Goal: Navigation & Orientation: Find specific page/section

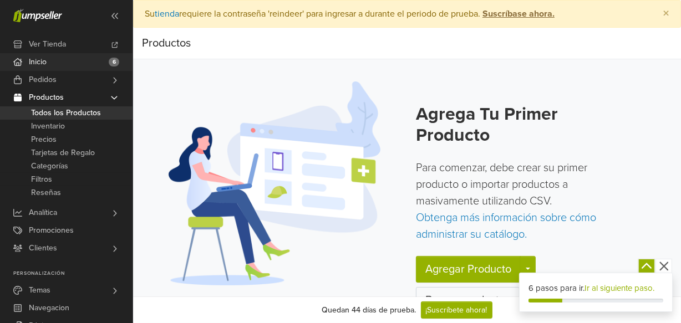
click at [54, 60] on link "Inicio 6" at bounding box center [66, 62] width 133 height 18
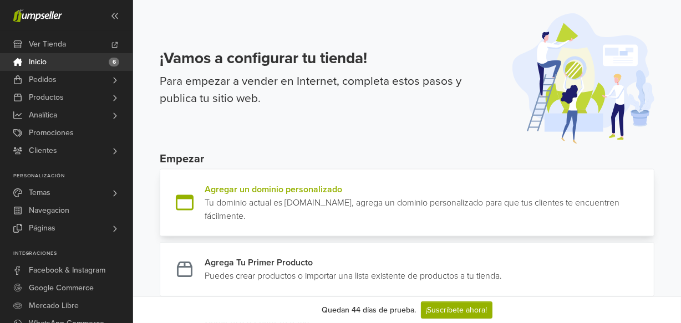
click at [650, 206] on link at bounding box center [650, 203] width 0 height 40
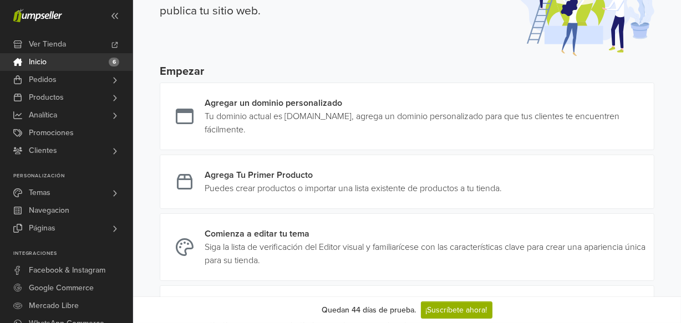
scroll to position [89, 0]
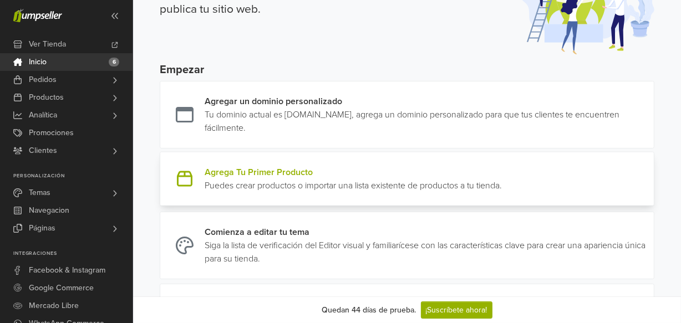
click at [502, 192] on link at bounding box center [502, 179] width 0 height 27
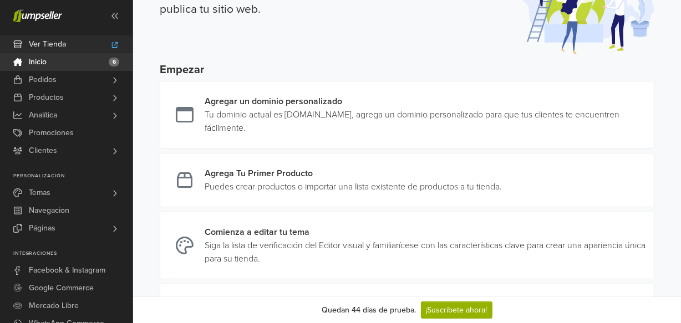
click at [110, 43] on link "Ver Tienda" at bounding box center [66, 45] width 133 height 18
click at [68, 95] on link "Productos" at bounding box center [66, 98] width 133 height 18
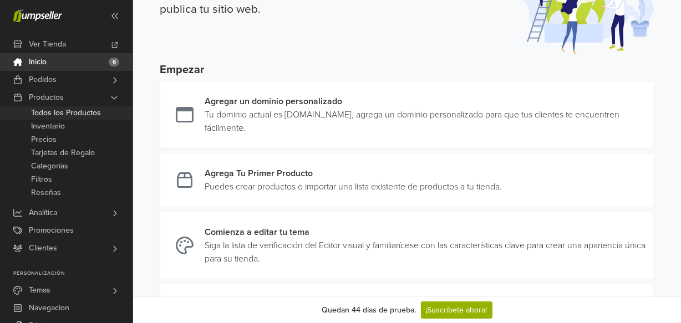
click at [60, 113] on span "Todos los Productos" at bounding box center [66, 113] width 70 height 13
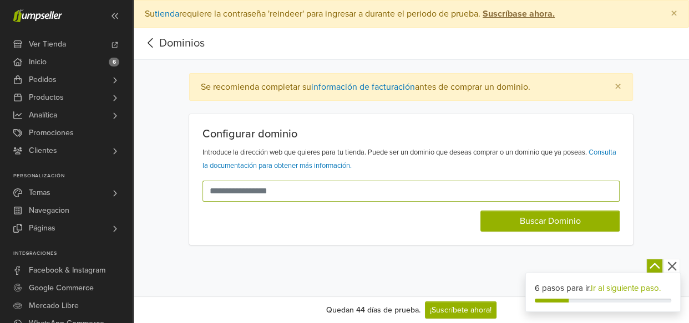
click at [359, 194] on input "text" at bounding box center [404, 191] width 404 height 21
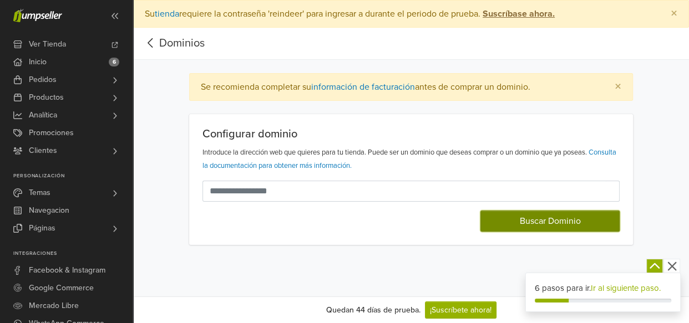
click at [539, 219] on button "Buscar Dominio" at bounding box center [549, 221] width 139 height 21
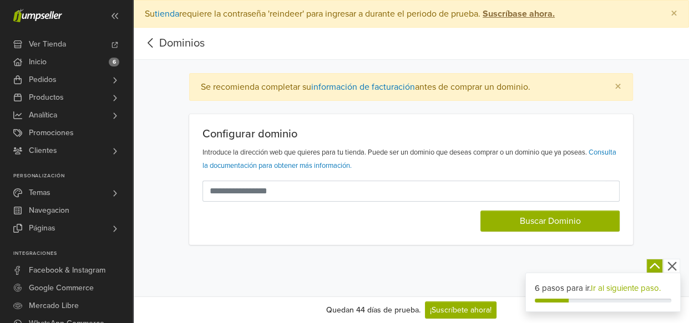
click at [302, 202] on div "Buscar Dominio" at bounding box center [410, 217] width 417 height 30
click at [94, 64] on link "Inicio 6" at bounding box center [66, 62] width 133 height 18
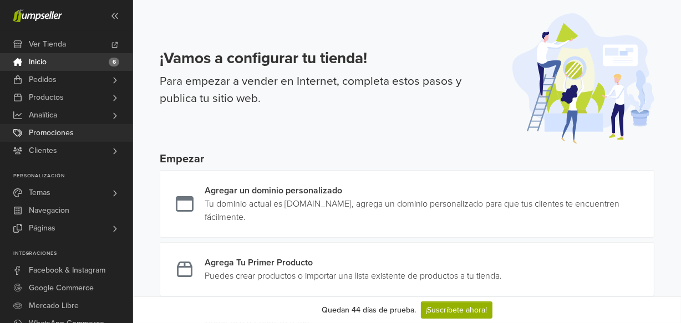
click at [76, 133] on link "Promociones" at bounding box center [66, 133] width 133 height 18
